Goal: Task Accomplishment & Management: Use online tool/utility

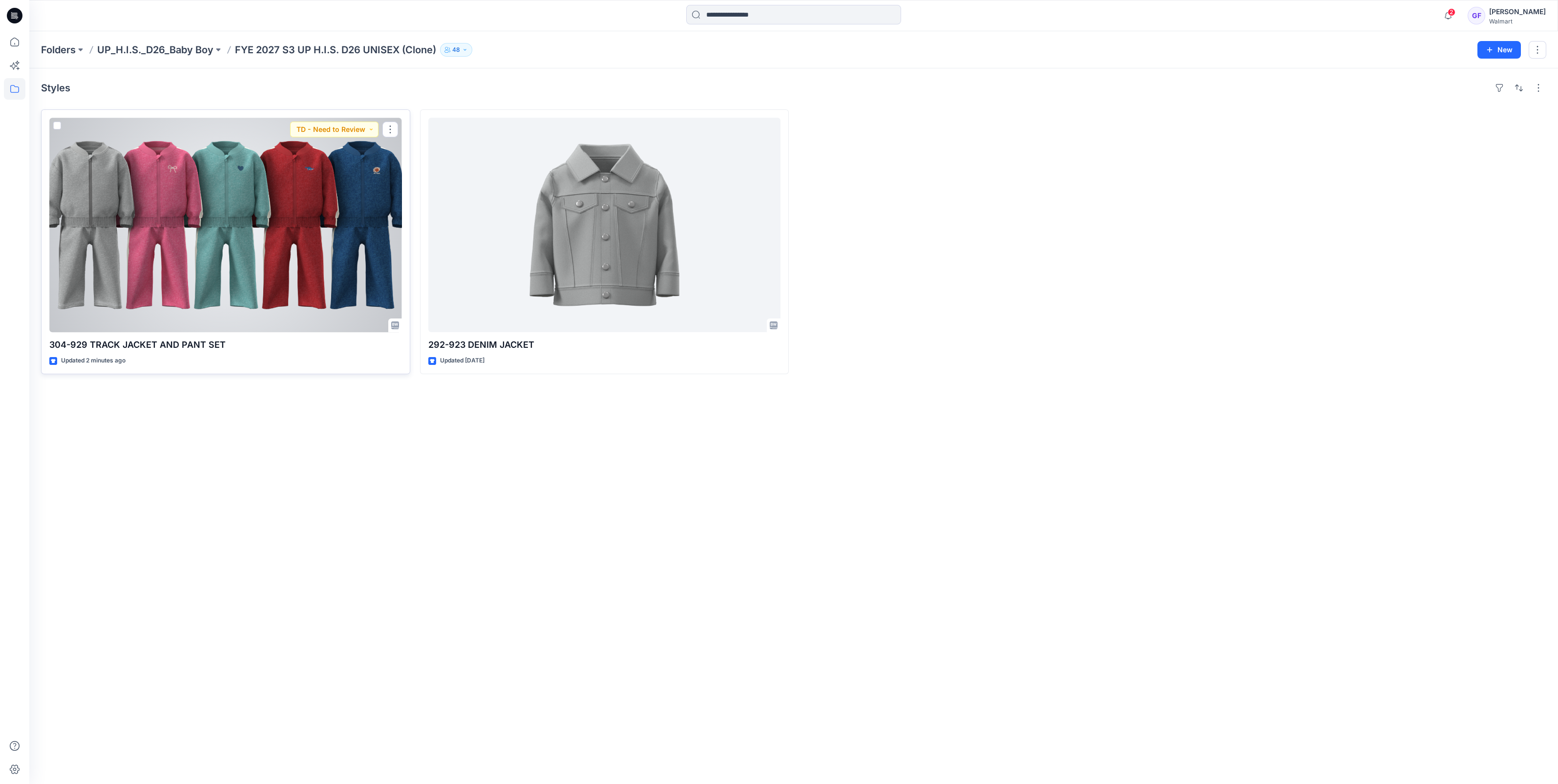
click at [263, 263] on div at bounding box center [226, 225] width 353 height 215
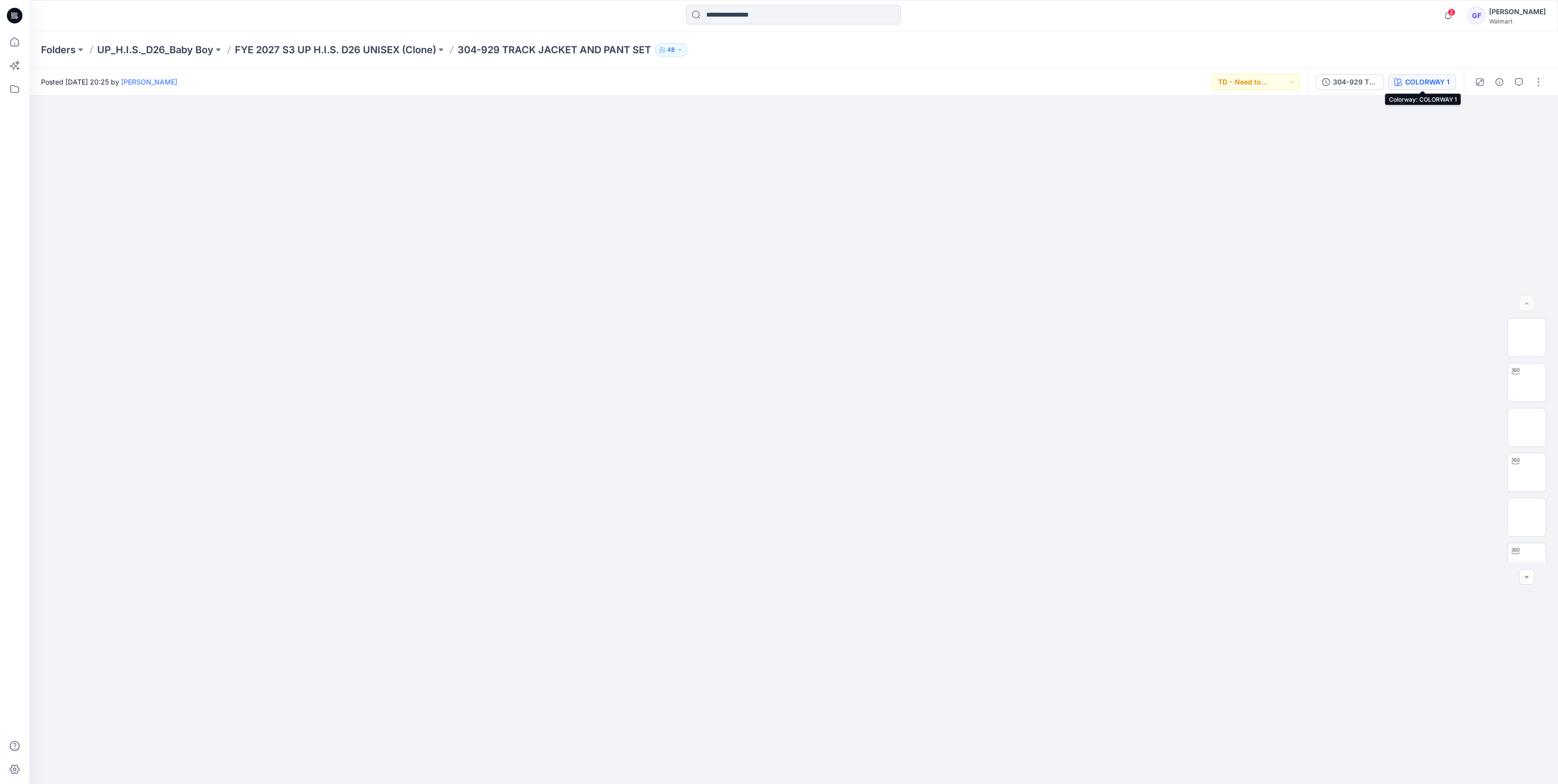
click at [1405, 80] on button "COLORWAY 1" at bounding box center [1422, 82] width 68 height 16
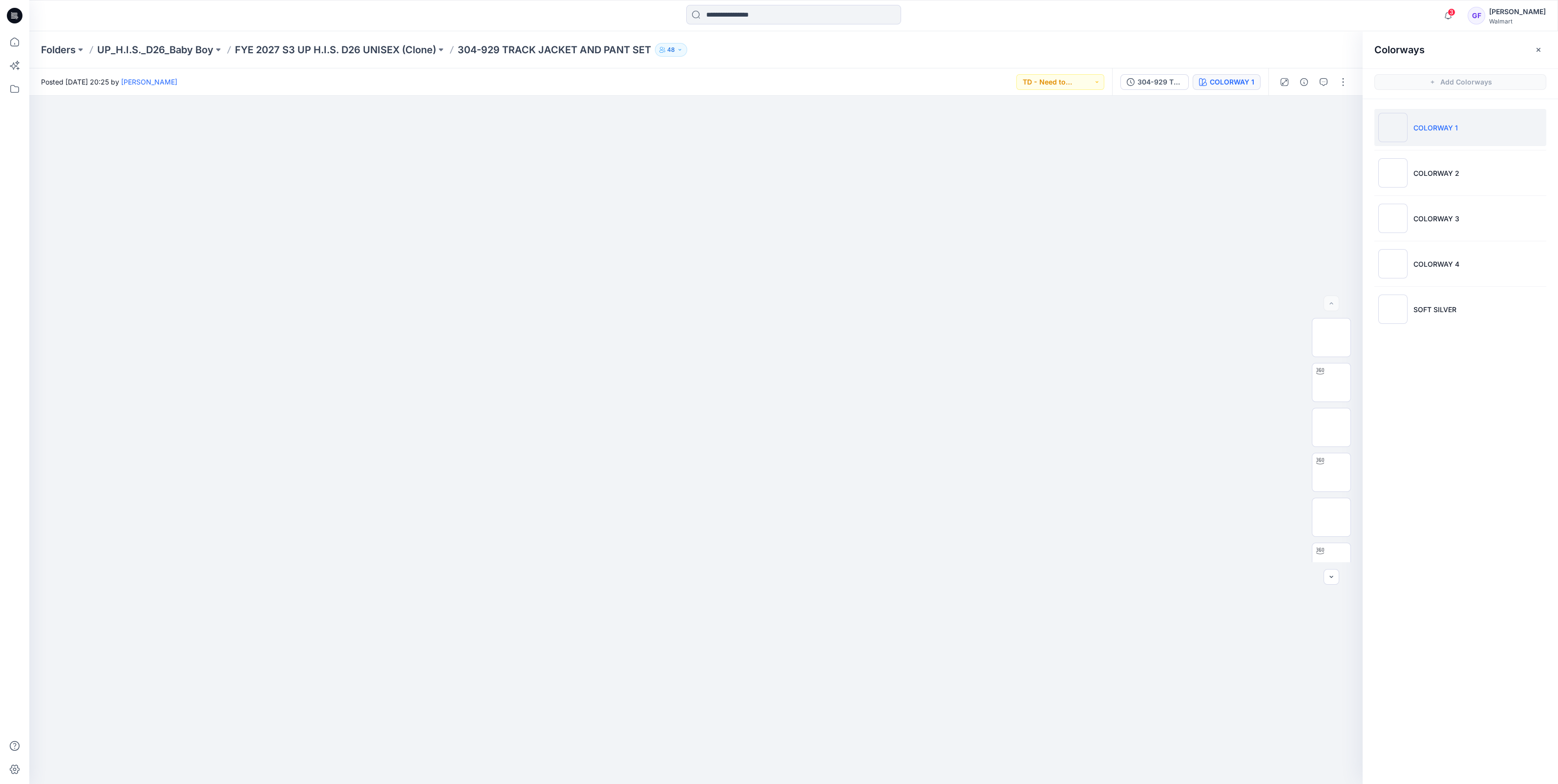
drag, startPoint x: 1387, startPoint y: 307, endPoint x: 1389, endPoint y: 39, distance: 268.0
click at [1374, 112] on ul "COLORWAY 1 COLORWAY 2 COLORWAY 3 COLORWAY 4 SOFT SILVER" at bounding box center [1460, 218] width 195 height 239
click at [1344, 76] on button "button" at bounding box center [1343, 82] width 16 height 16
click at [1288, 154] on button "Edit" at bounding box center [1302, 154] width 90 height 18
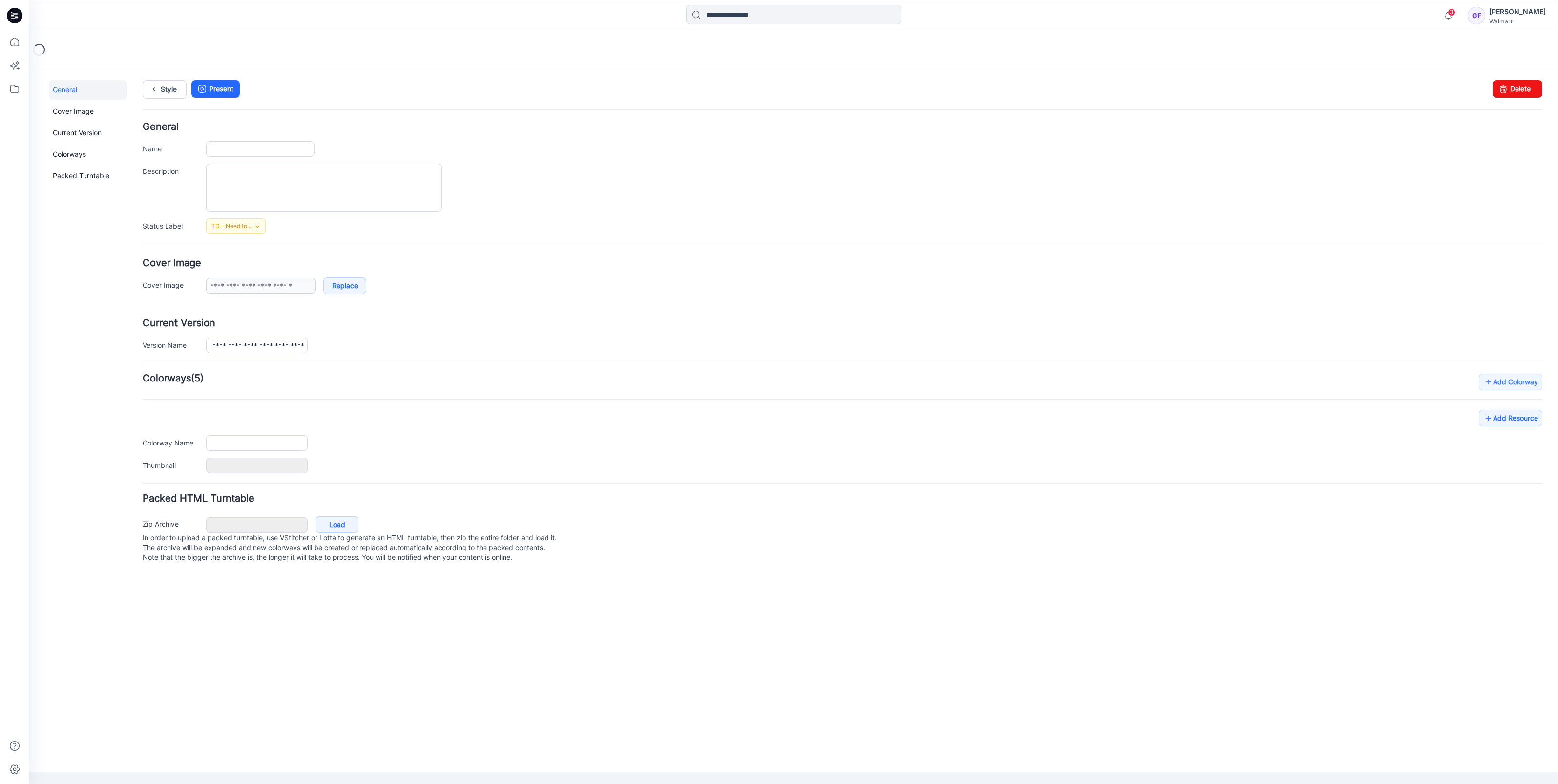
type input "**********"
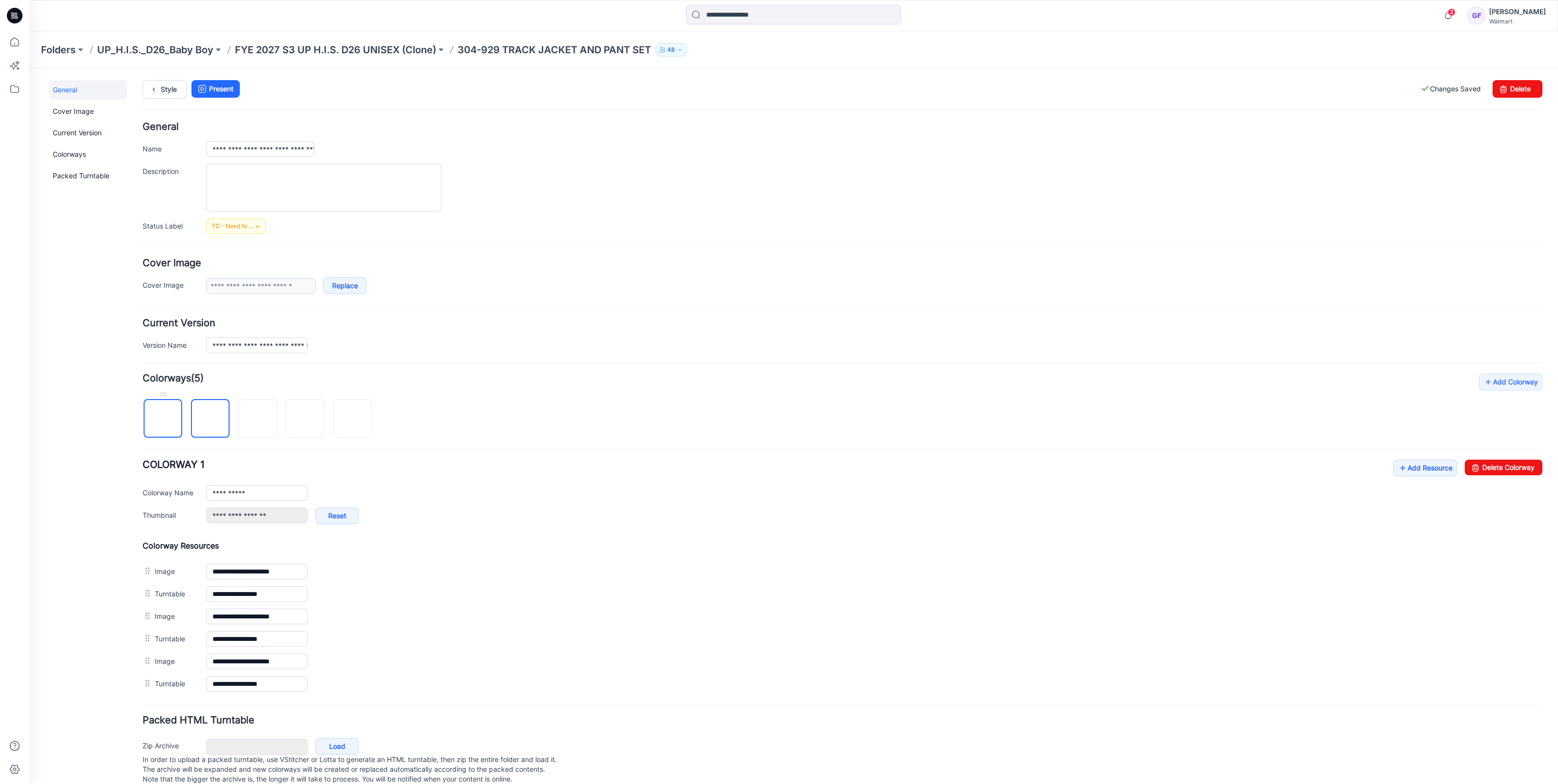
click at [163, 419] on img at bounding box center [163, 419] width 0 height 0
type input "**********"
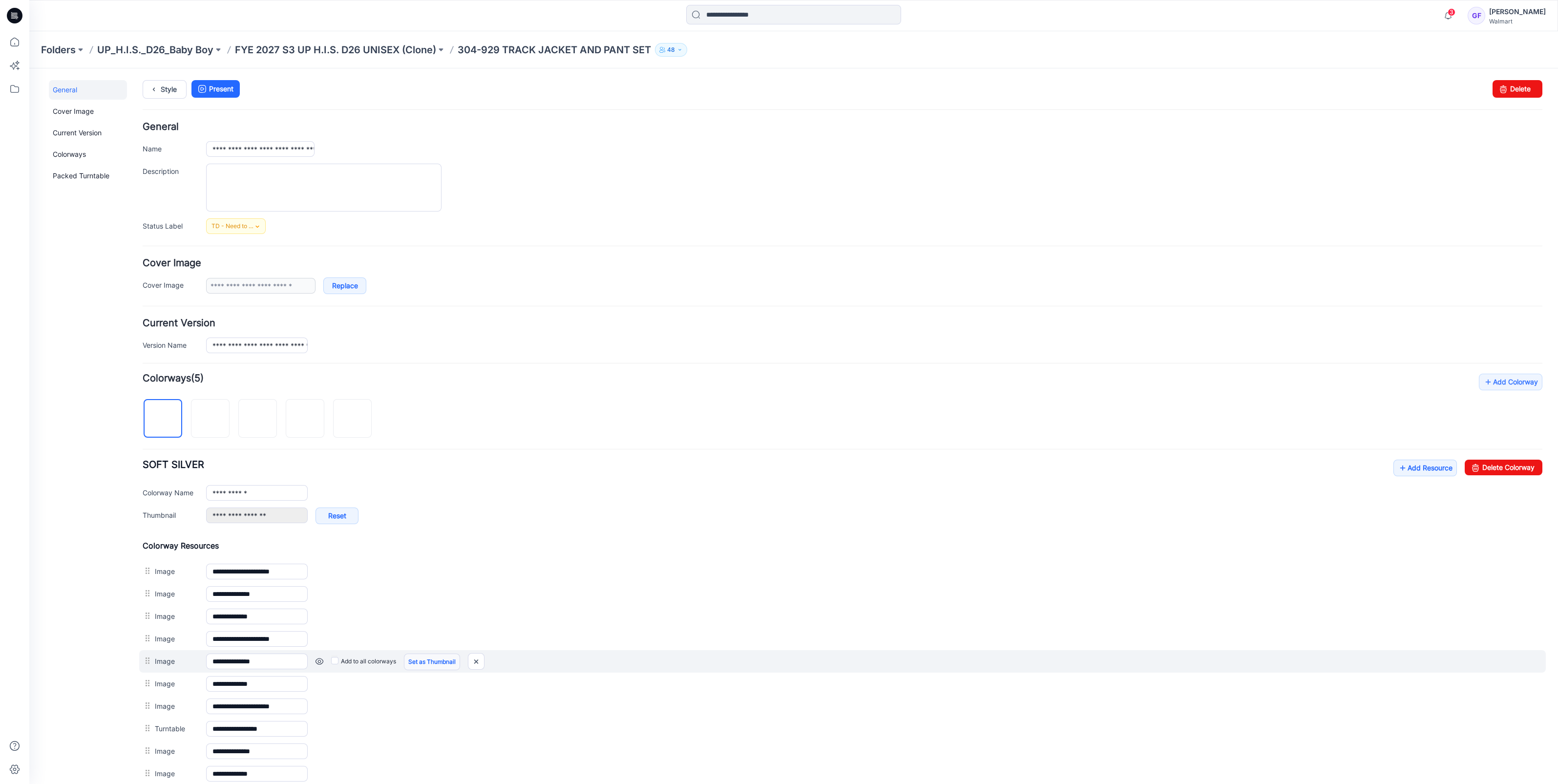
click at [444, 655] on link "Set as Thumbnail" at bounding box center [432, 662] width 56 height 17
type input "**********"
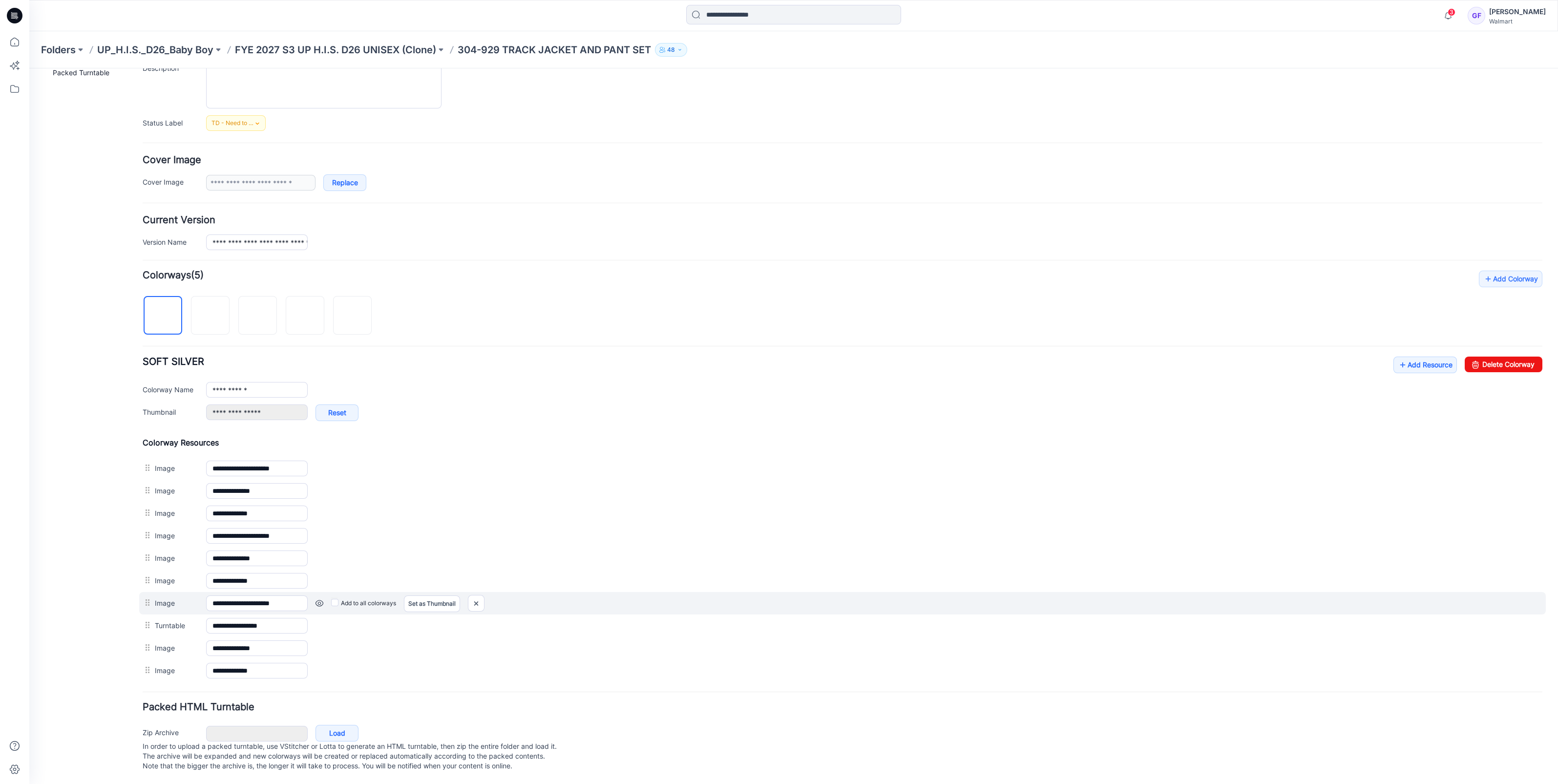
scroll to position [48, 0]
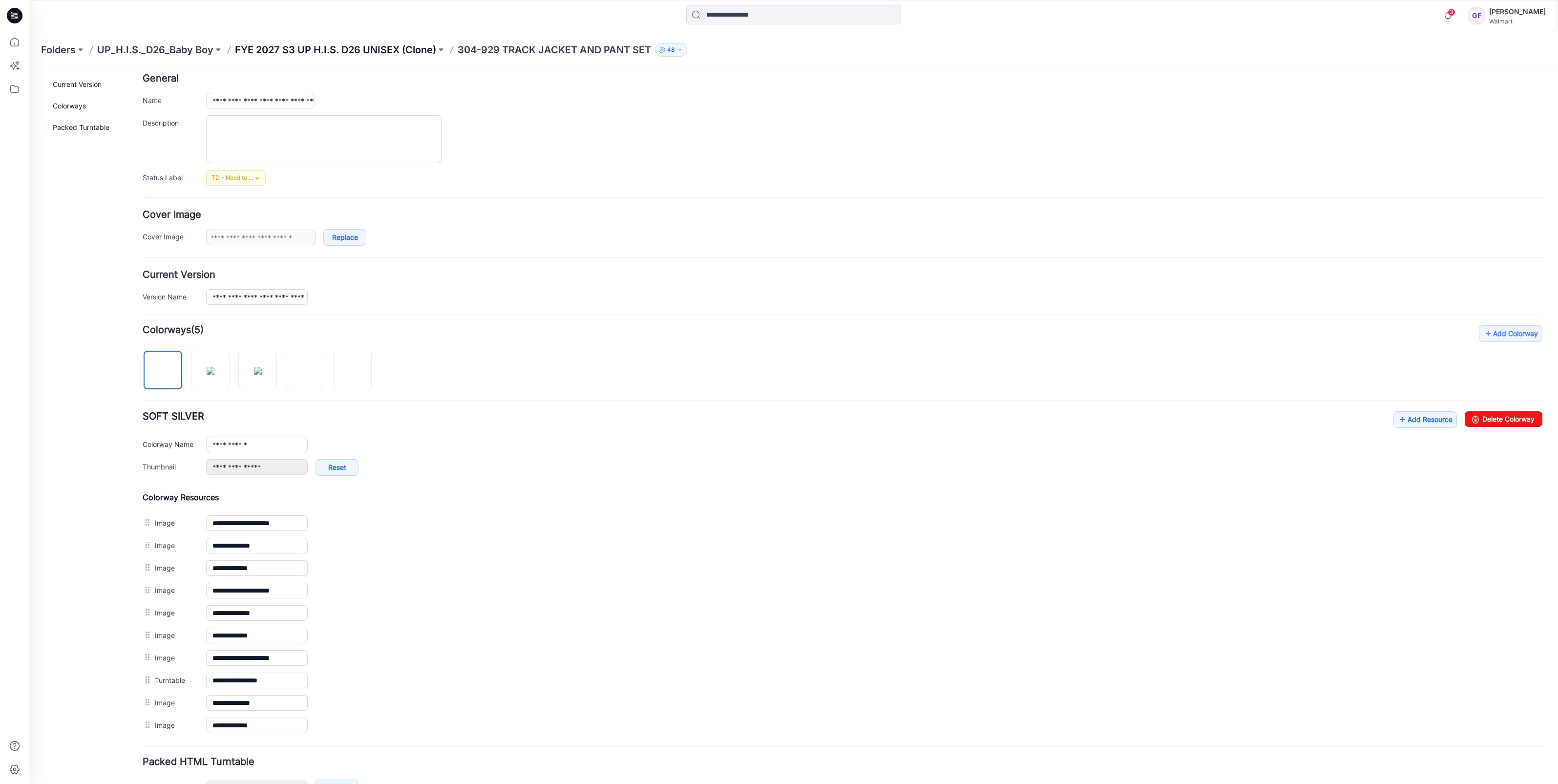
click at [378, 51] on p "FYE 2027 S3 UP H.I.S. D26 UNISEX (Clone)" at bounding box center [335, 50] width 201 height 14
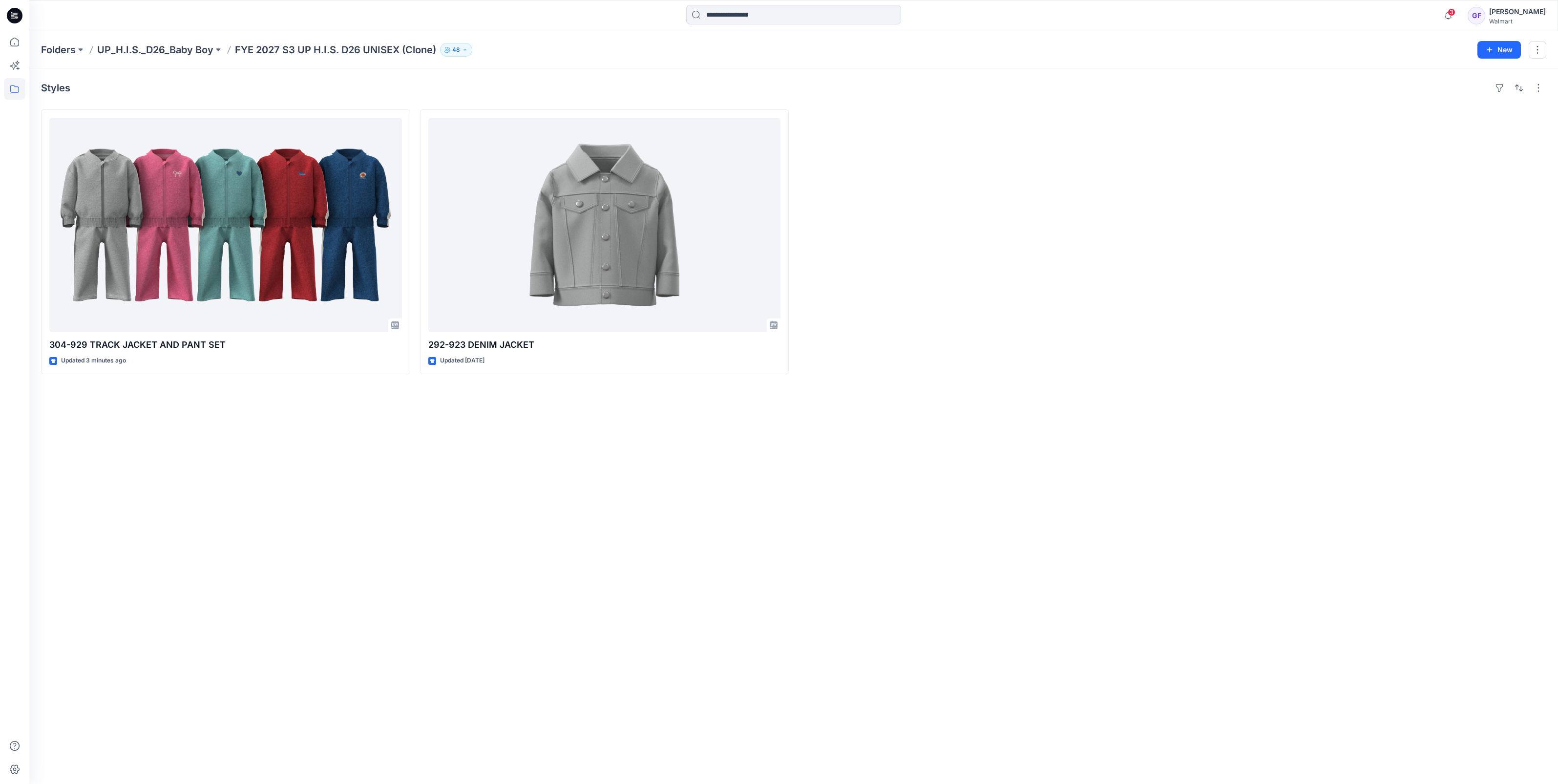
click at [59, 53] on p "Folders" at bounding box center [59, 50] width 35 height 14
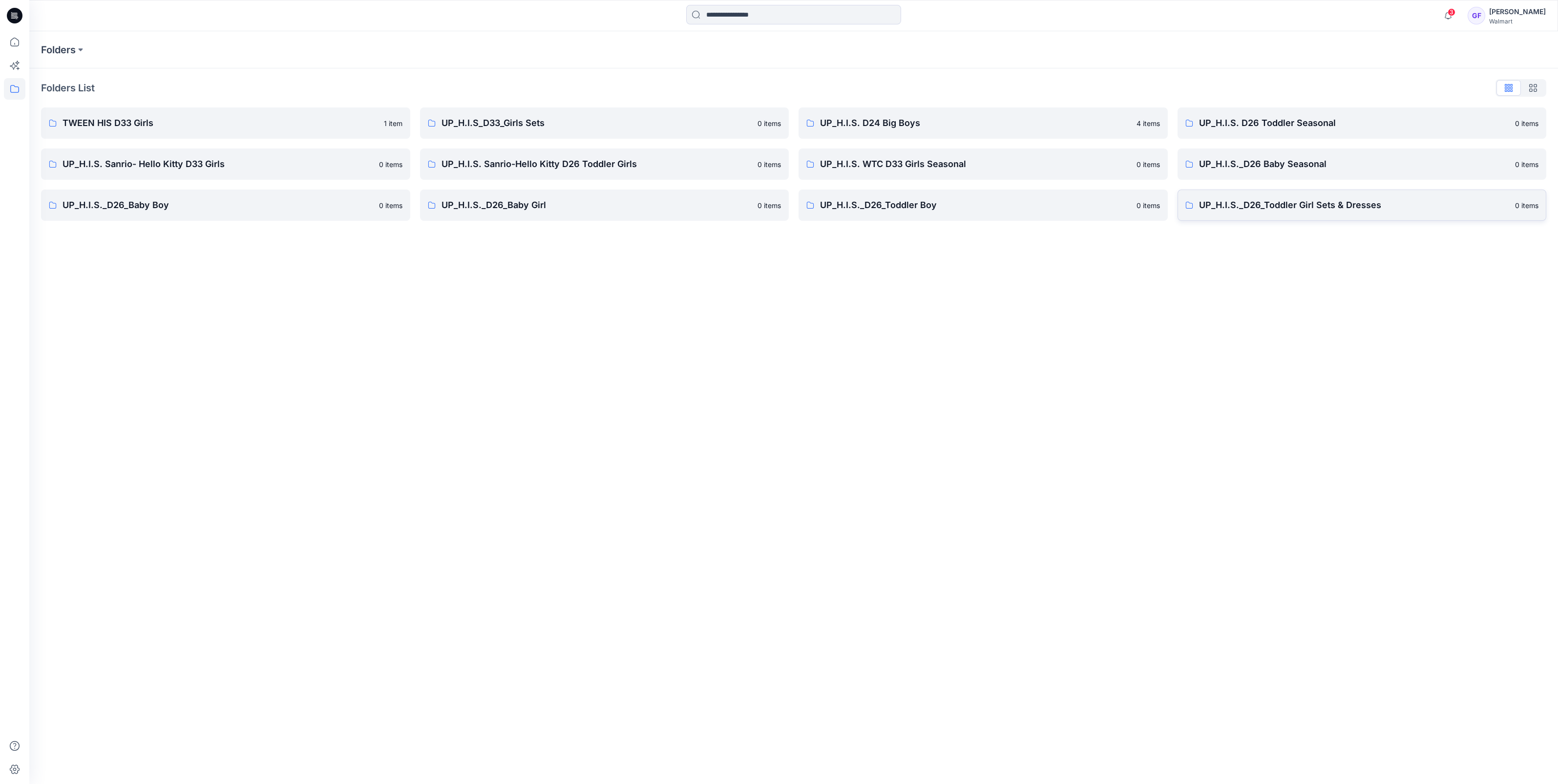
click at [1283, 200] on p "UP_H.I.S._D26_Toddler Girl Sets & Dresses" at bounding box center [1355, 205] width 311 height 14
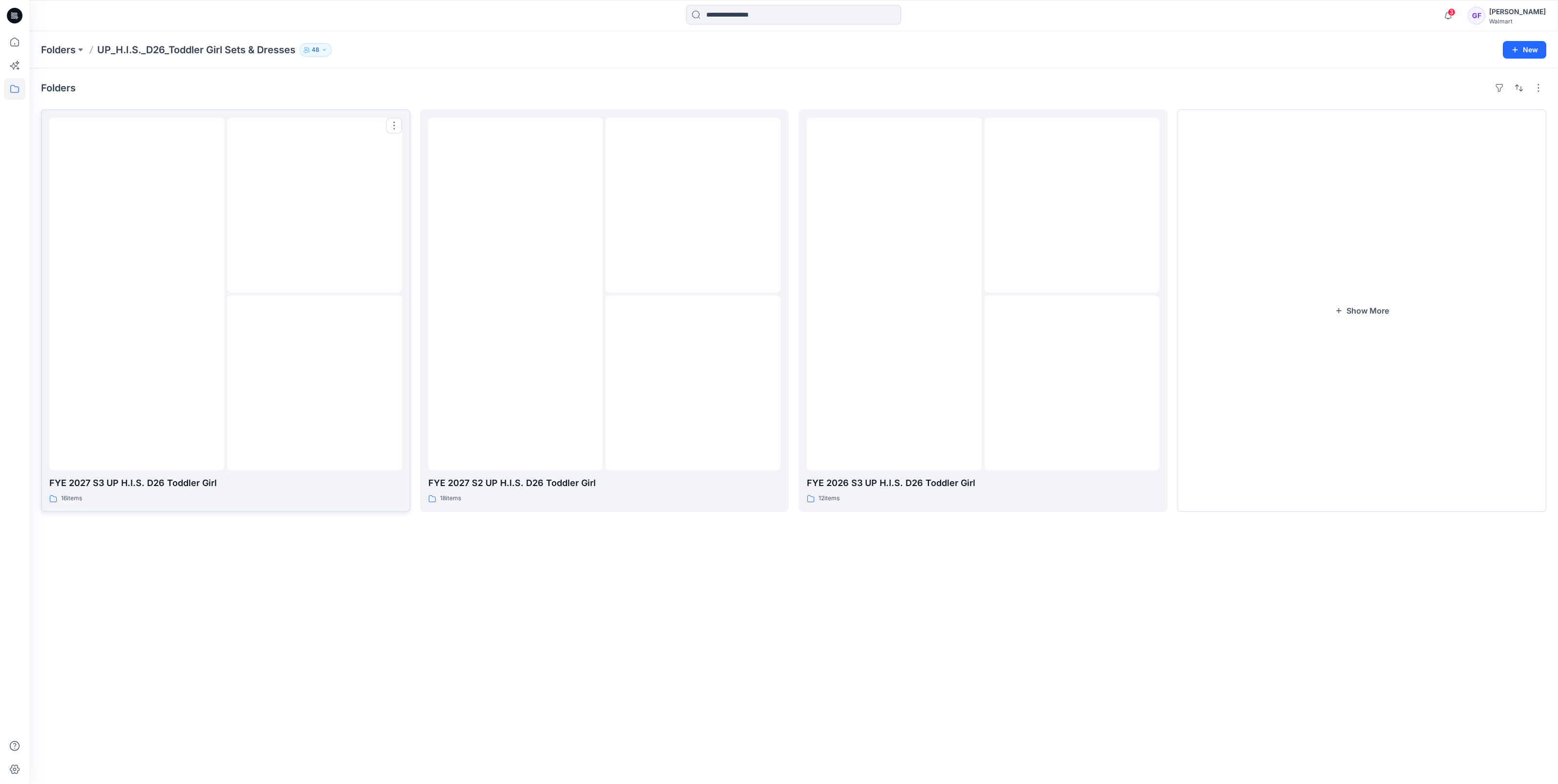
click at [227, 317] on div at bounding box center [314, 383] width 175 height 175
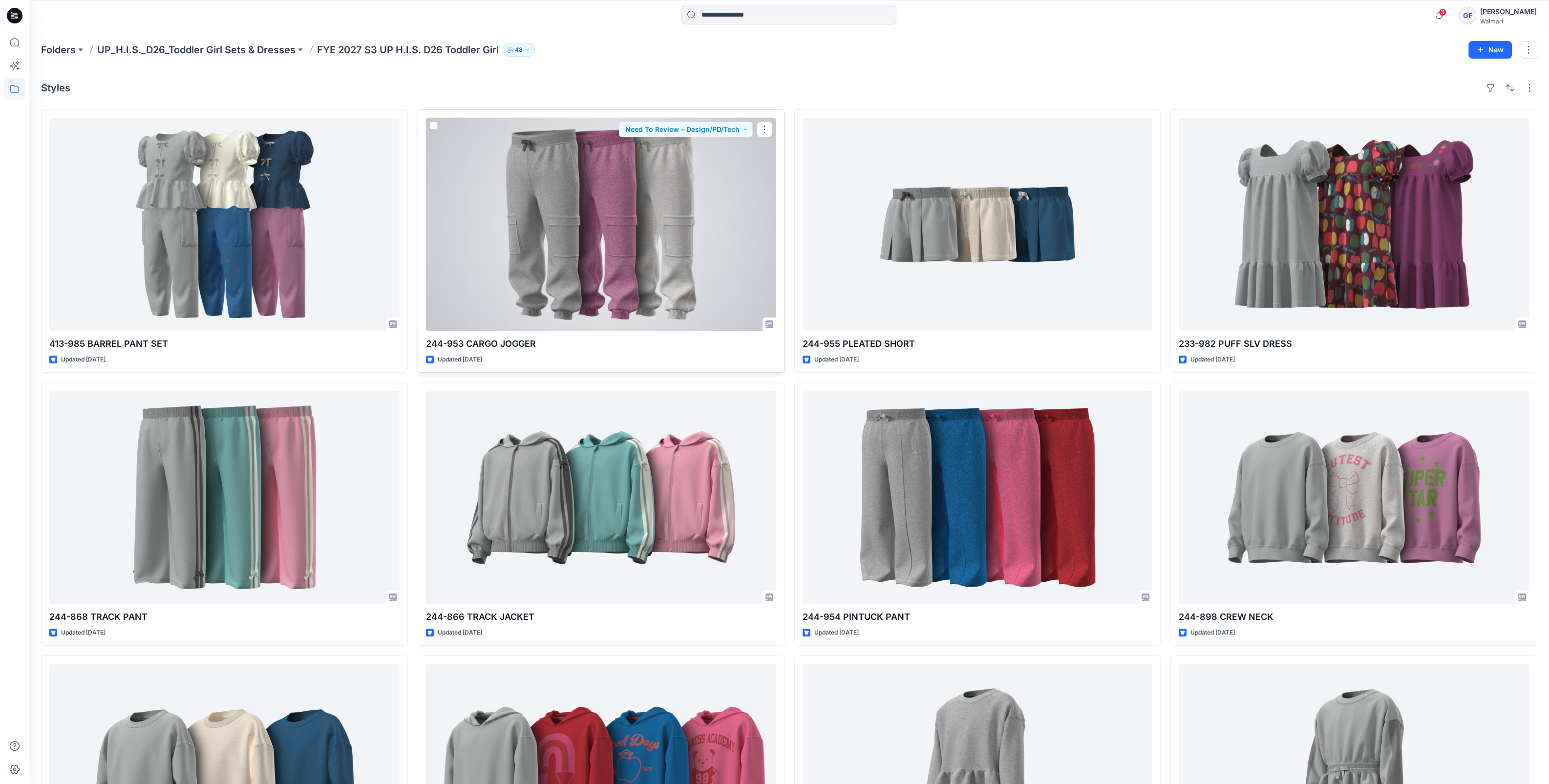
click at [530, 273] on div at bounding box center [601, 224] width 350 height 213
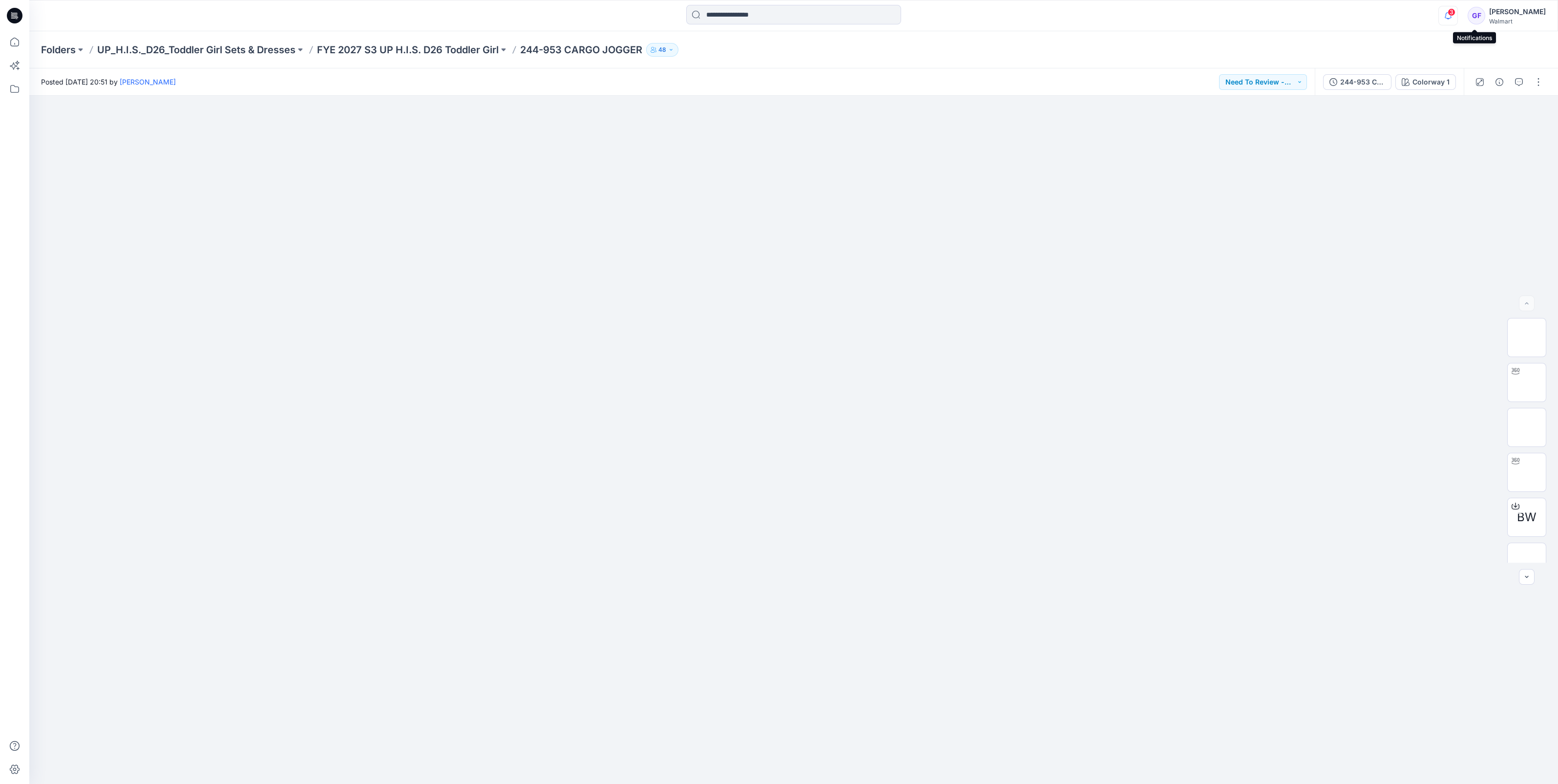
click at [1457, 20] on icon "button" at bounding box center [1448, 16] width 19 height 20
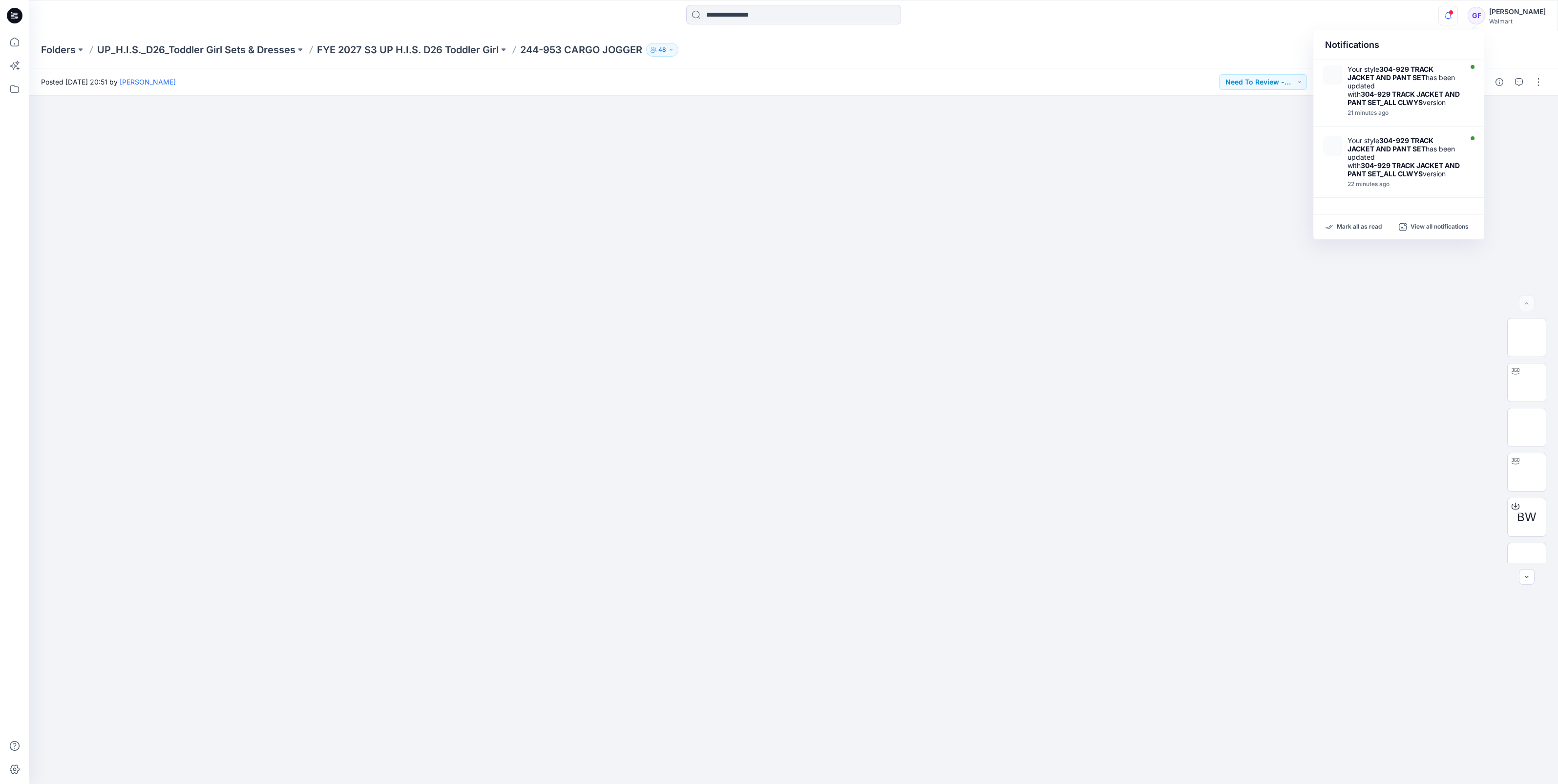
scroll to position [122, 0]
click at [1355, 223] on p "Mark all as read" at bounding box center [1359, 227] width 45 height 9
click at [1179, 225] on div at bounding box center [793, 440] width 1529 height 688
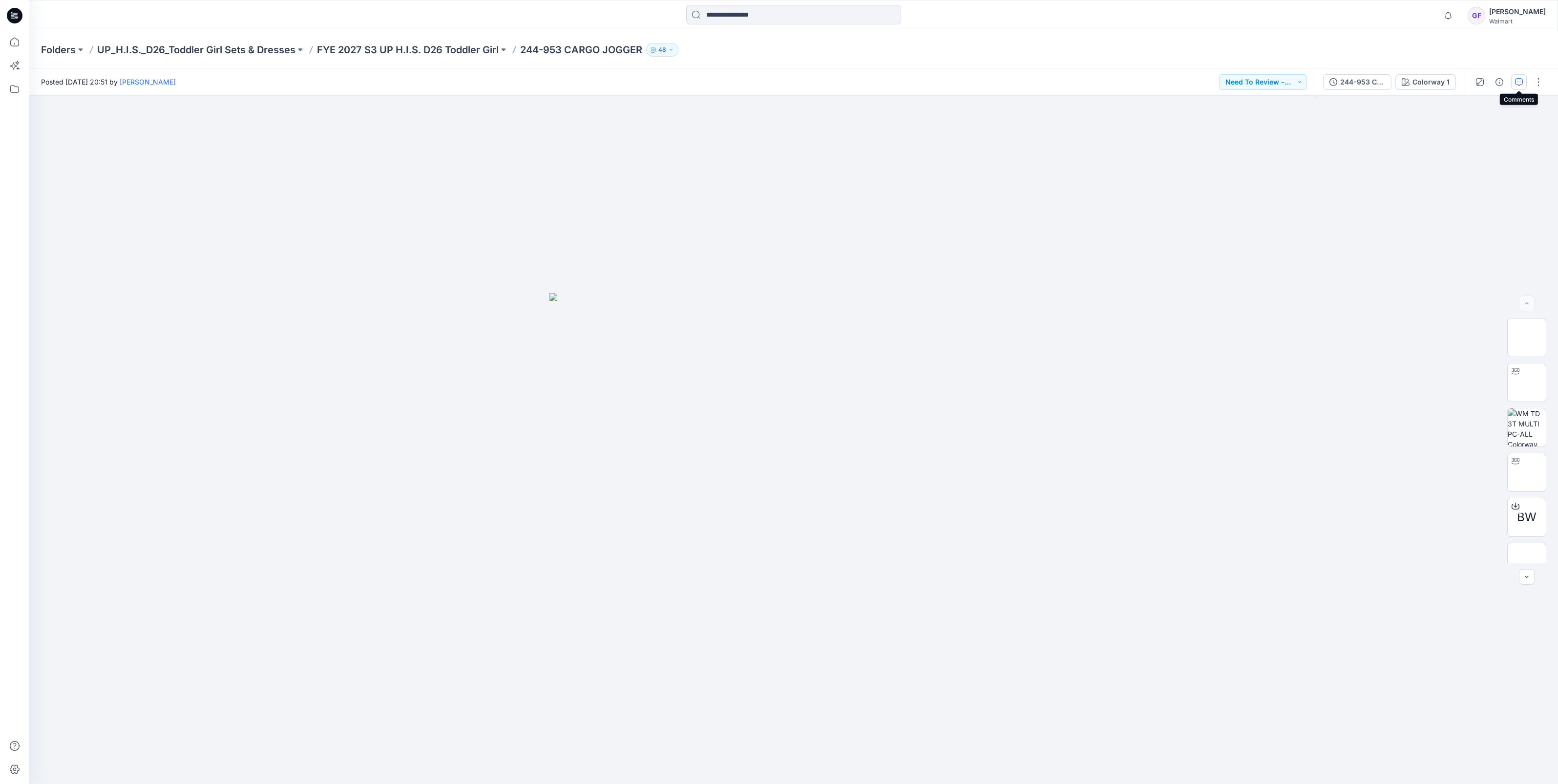
click at [1524, 78] on button "button" at bounding box center [1519, 82] width 16 height 16
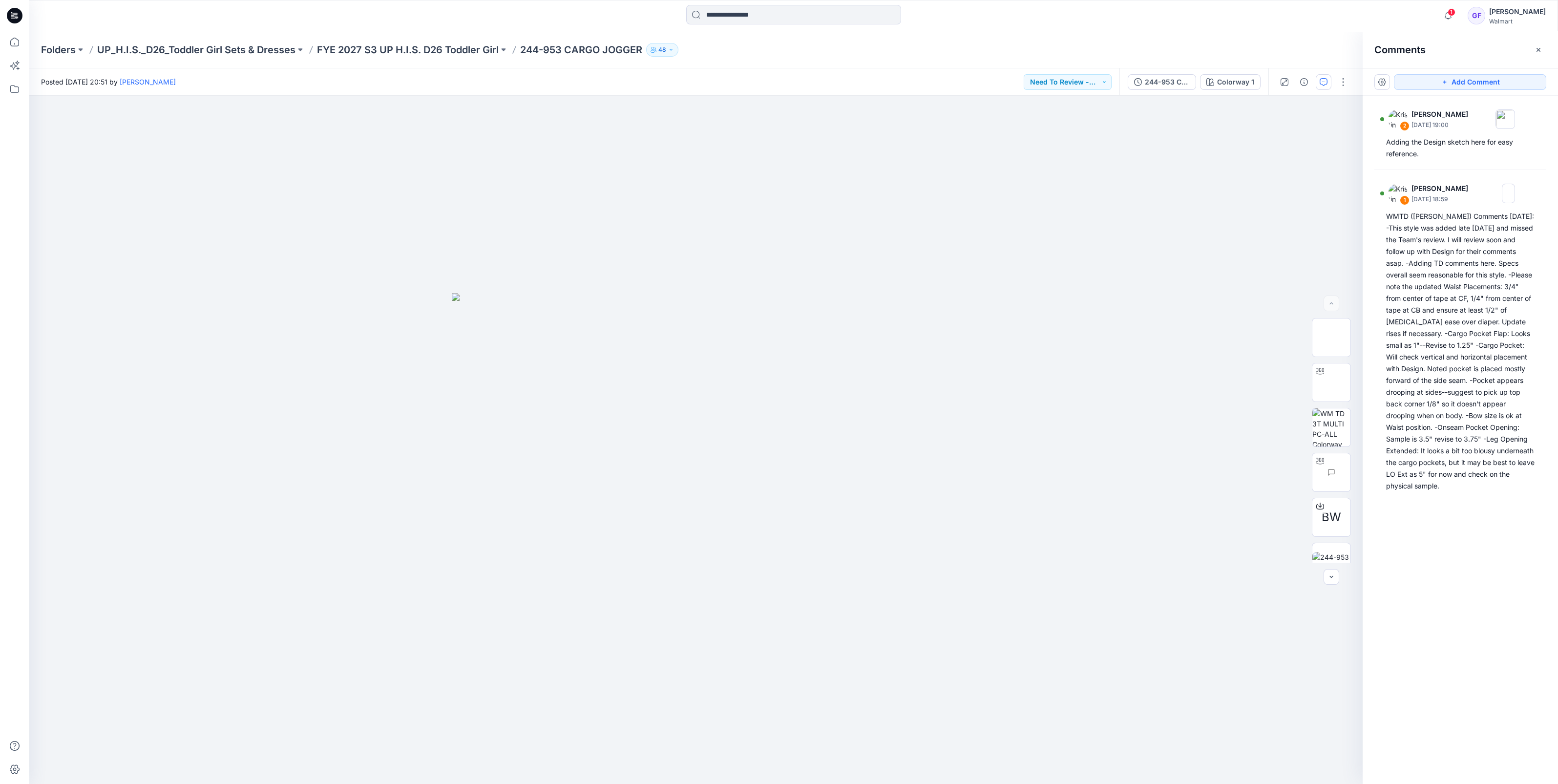
click at [765, 84] on div "Posted Wednesday, October 01, 2025 20:51 by Gia Falati Need To Review - Design/…" at bounding box center [574, 82] width 1090 height 27
